Goal: Obtain resource: Obtain resource

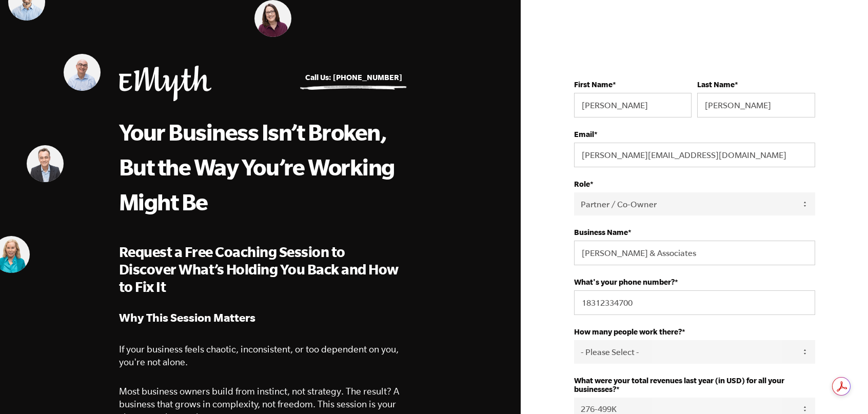
select select "Partner / Co-Owner"
select select "276-499K"
select select "[GEOGRAPHIC_DATA]"
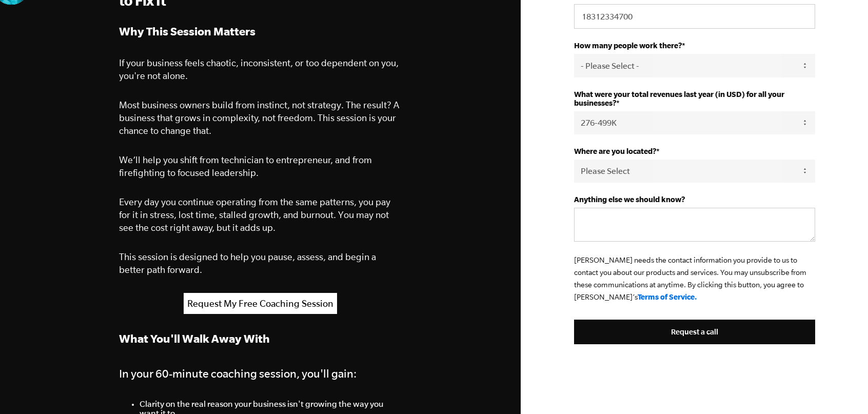
scroll to position [323, 0]
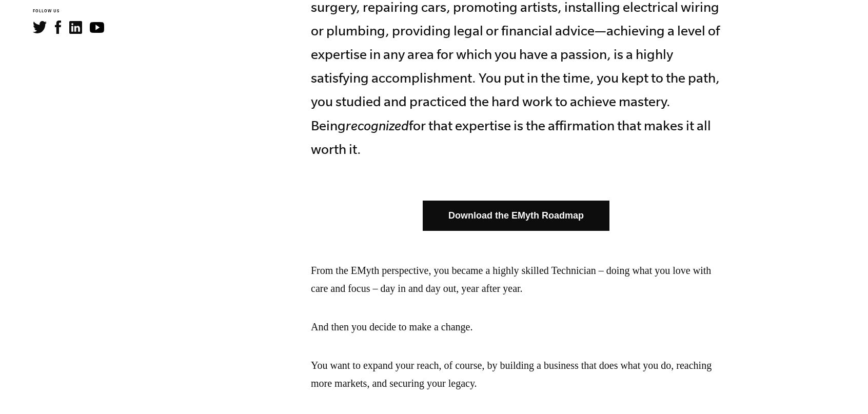
scroll to position [520, 0]
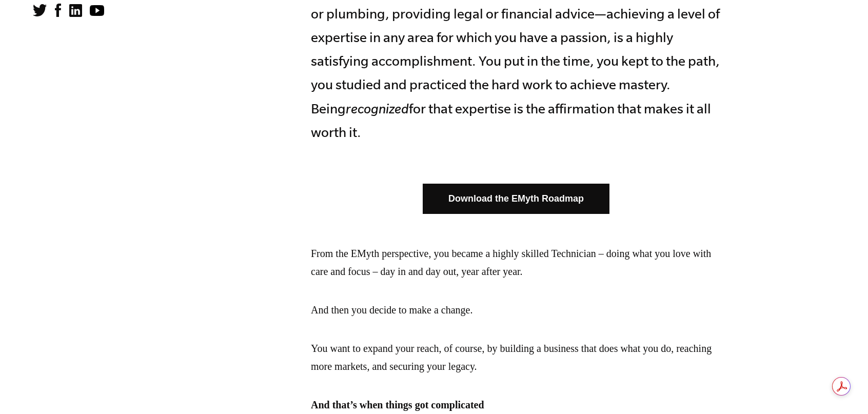
click at [547, 199] on link "Download the EMyth Roadmap" at bounding box center [516, 199] width 187 height 30
drag, startPoint x: 483, startPoint y: 199, endPoint x: 875, endPoint y: 233, distance: 393.2
click at [483, 199] on link "Download the EMyth Roadmap" at bounding box center [516, 199] width 187 height 30
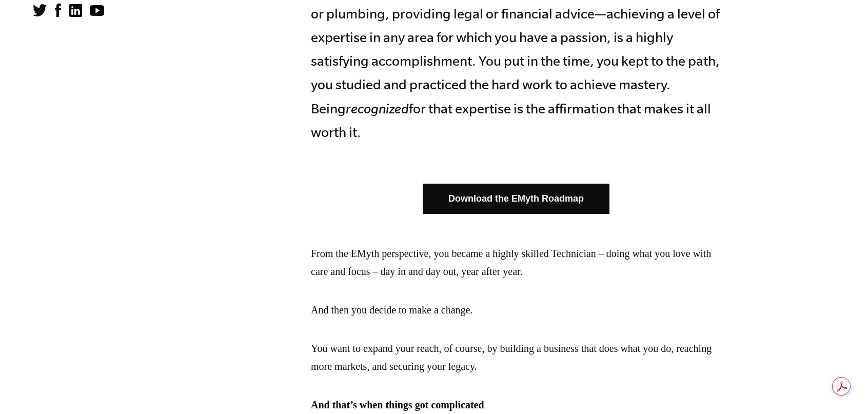
click at [516, 197] on link "Download the EMyth Roadmap" at bounding box center [516, 199] width 187 height 30
